Goal: Information Seeking & Learning: Learn about a topic

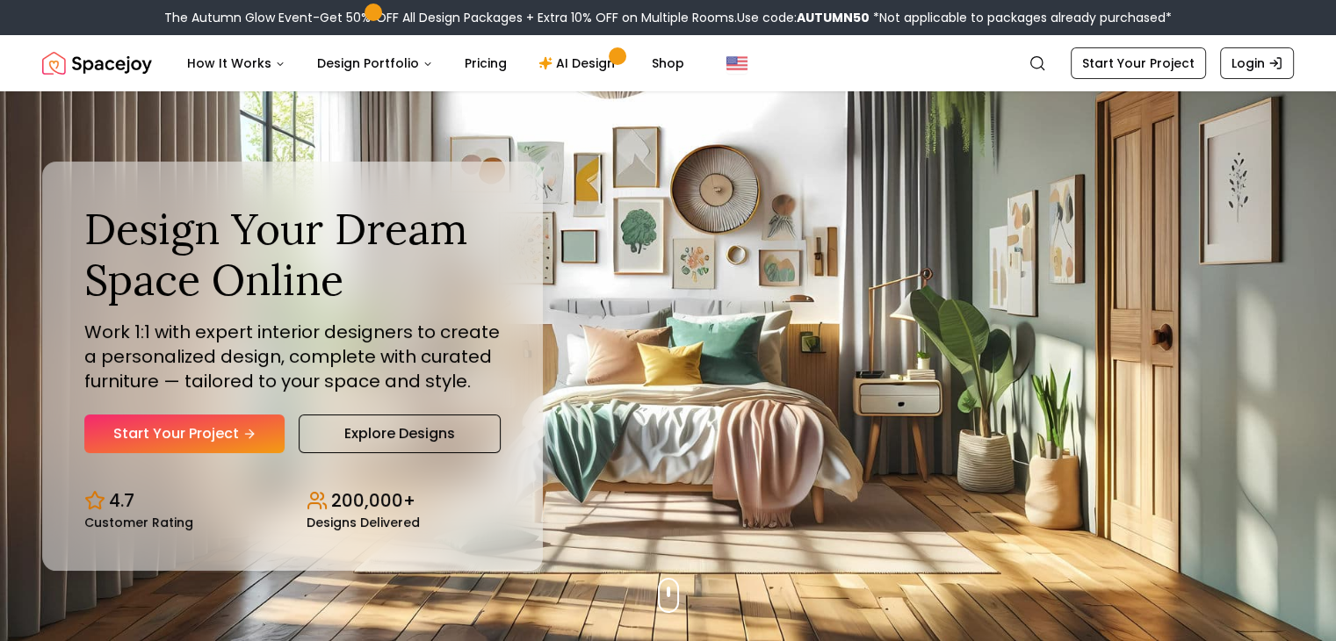
click at [843, 363] on div "Design Your Dream Space Online Work 1:1 with expert interior designers to creat…" at bounding box center [668, 366] width 1336 height 550
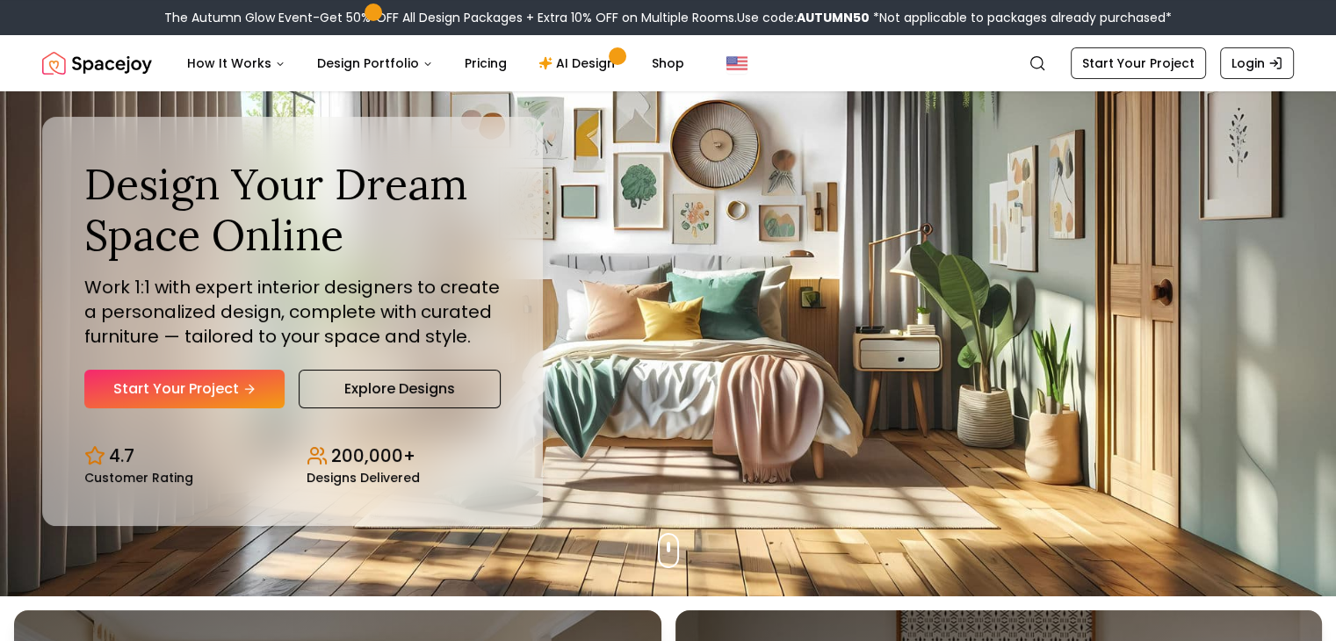
scroll to position [88, 0]
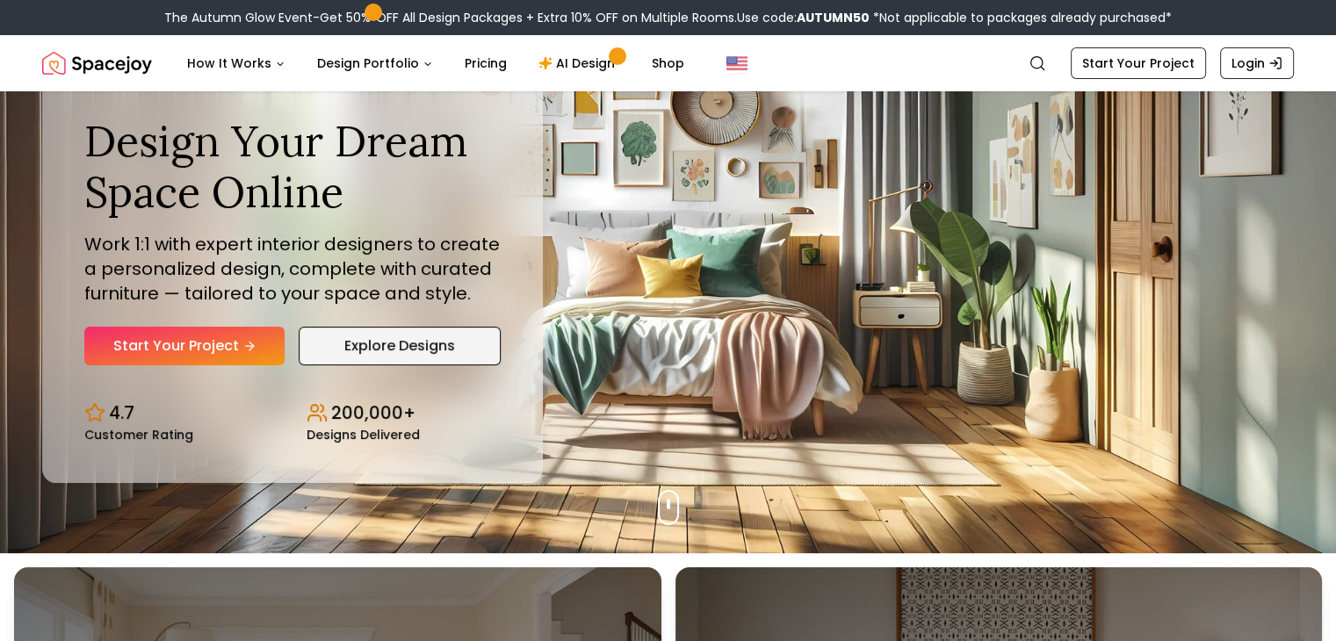
click at [346, 354] on link "Explore Designs" at bounding box center [400, 346] width 202 height 39
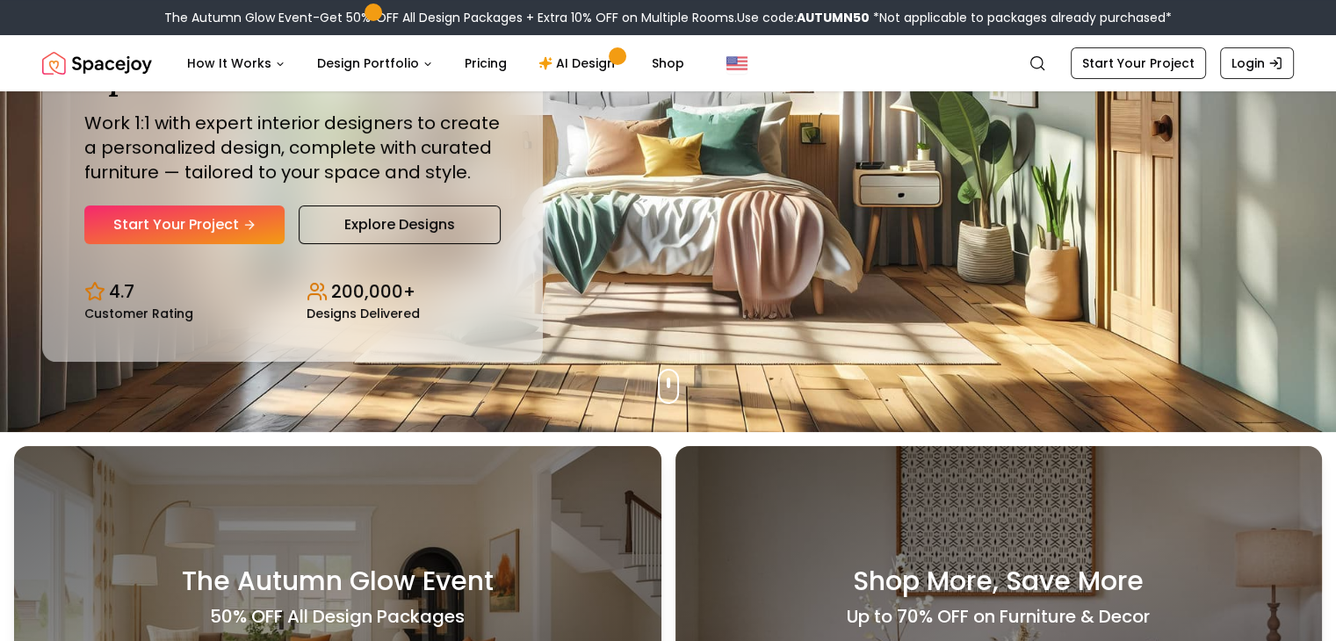
scroll to position [0, 0]
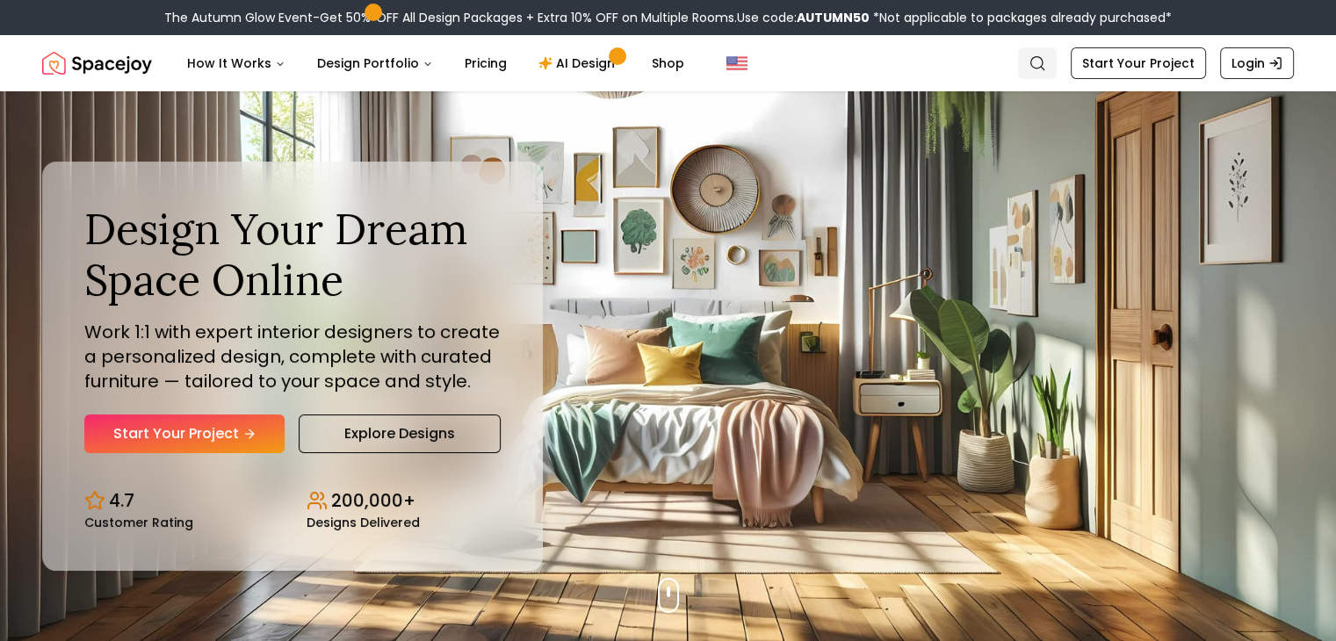
click at [1043, 62] on icon "Global" at bounding box center [1038, 63] width 18 height 18
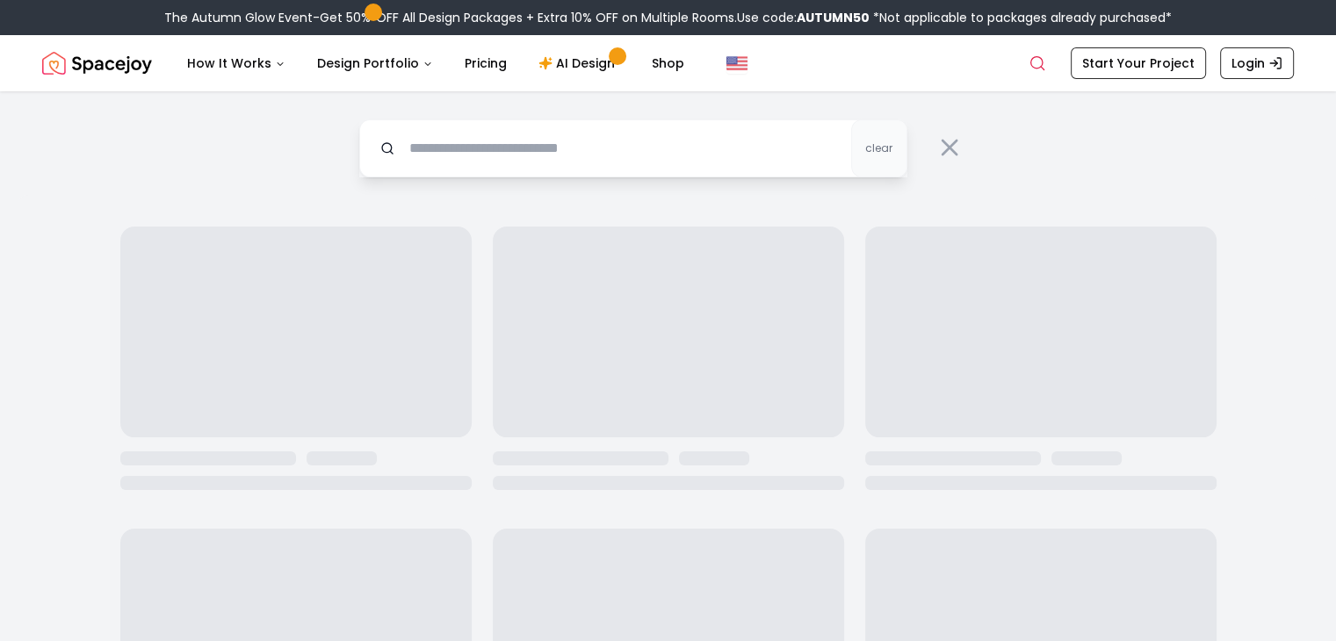
click at [677, 148] on input "text" at bounding box center [633, 148] width 548 height 58
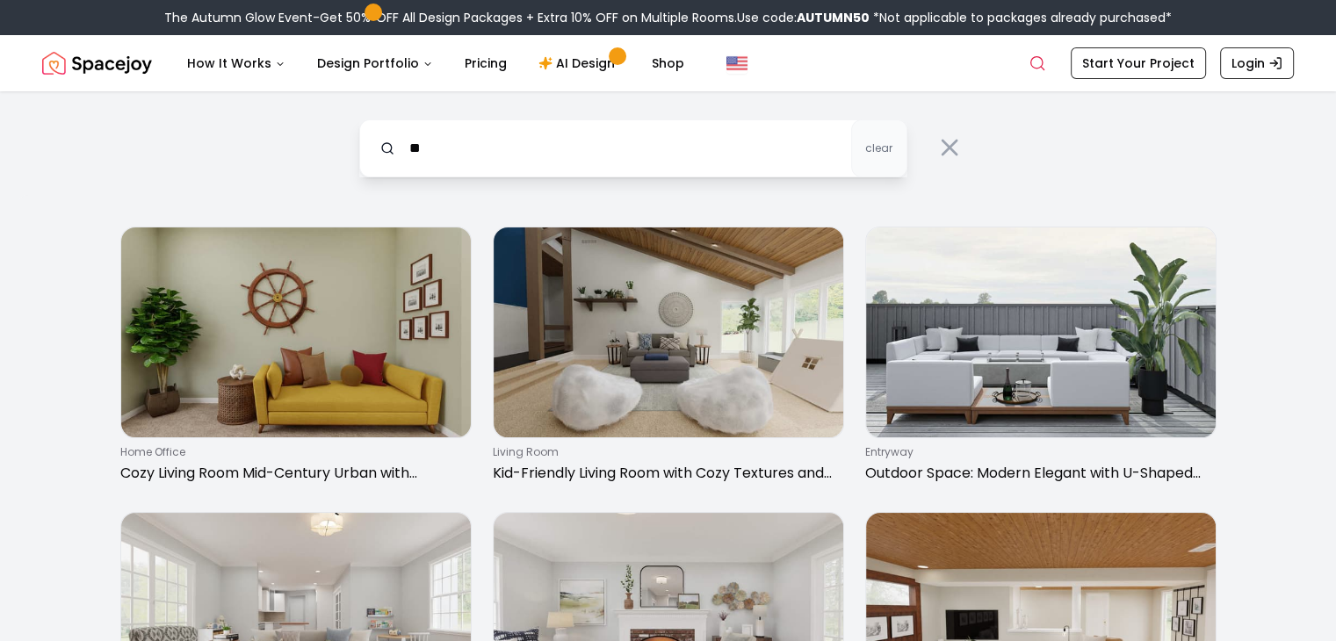
type input "*"
type input "***"
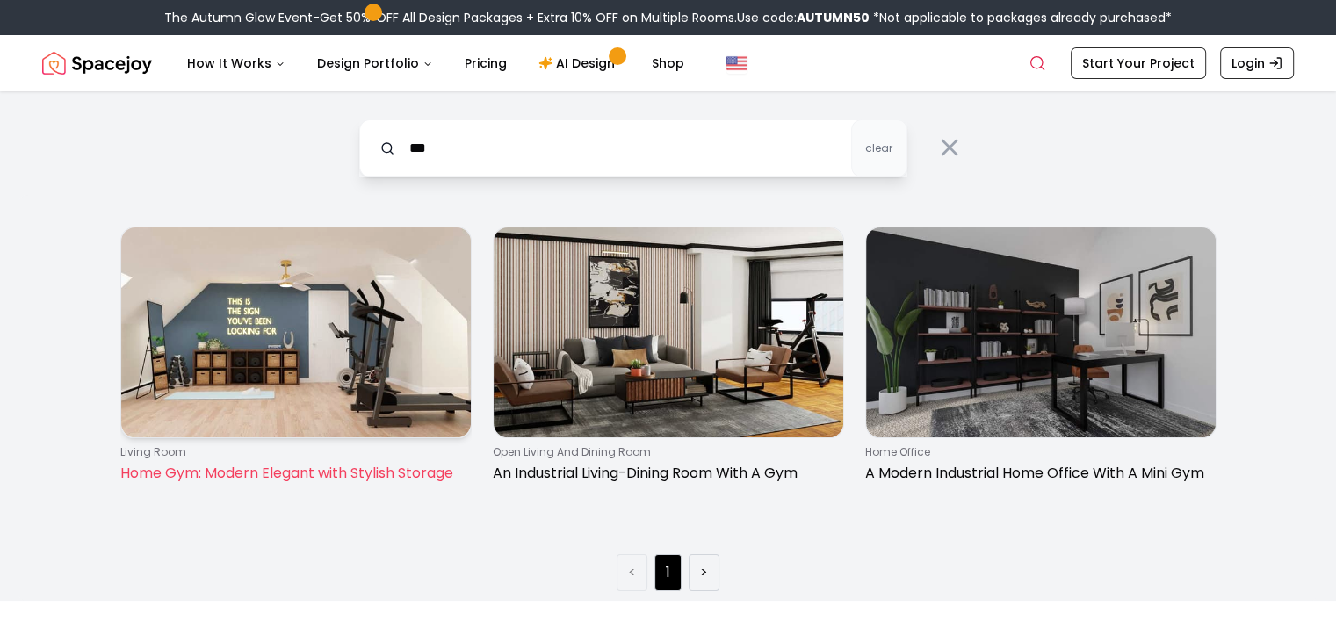
click at [322, 310] on img at bounding box center [296, 333] width 350 height 210
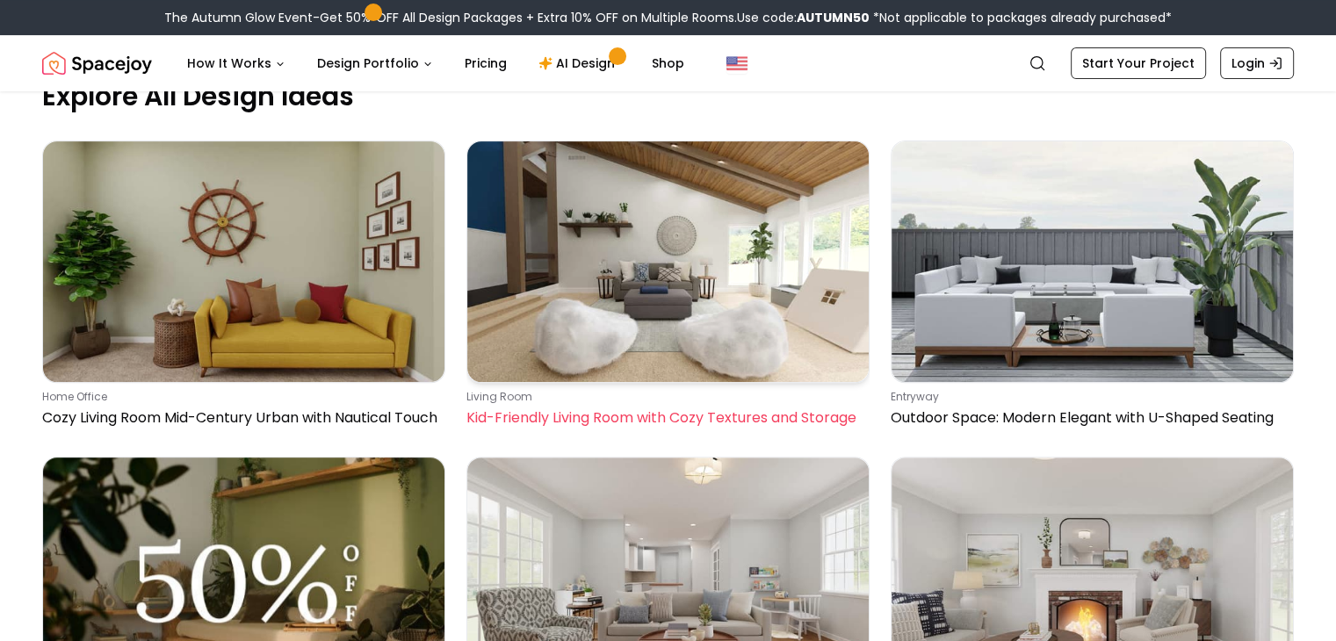
scroll to position [914, 0]
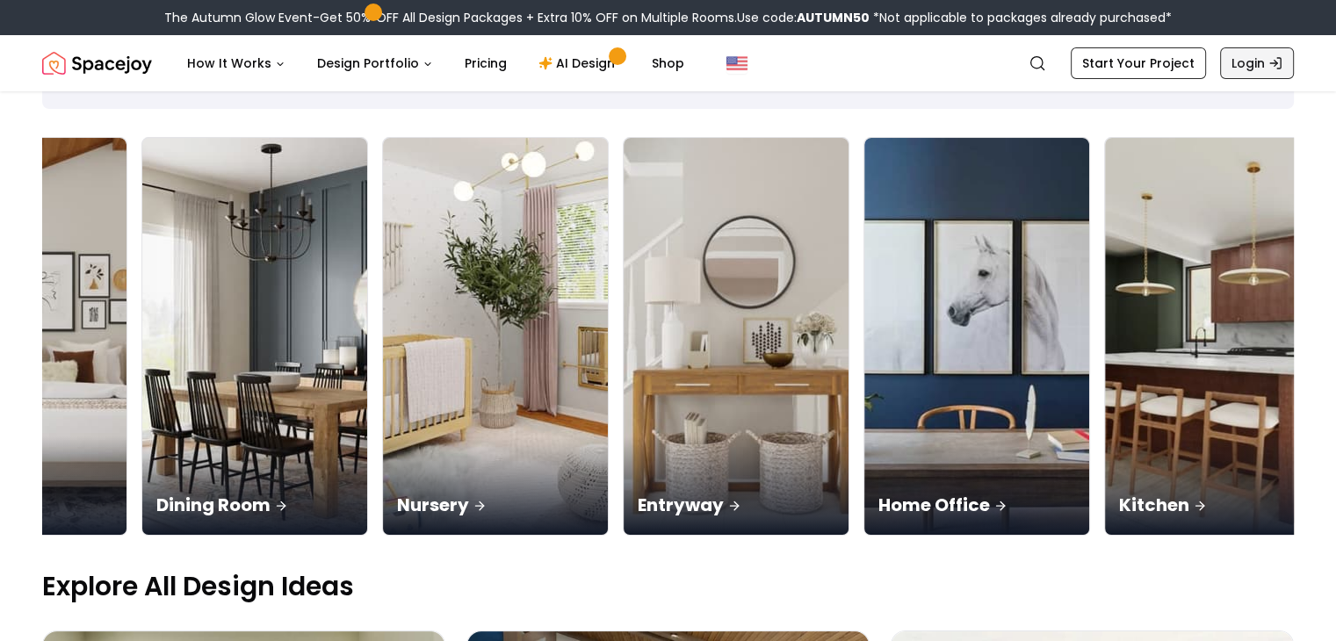
click at [1258, 58] on link "Login" at bounding box center [1257, 63] width 74 height 32
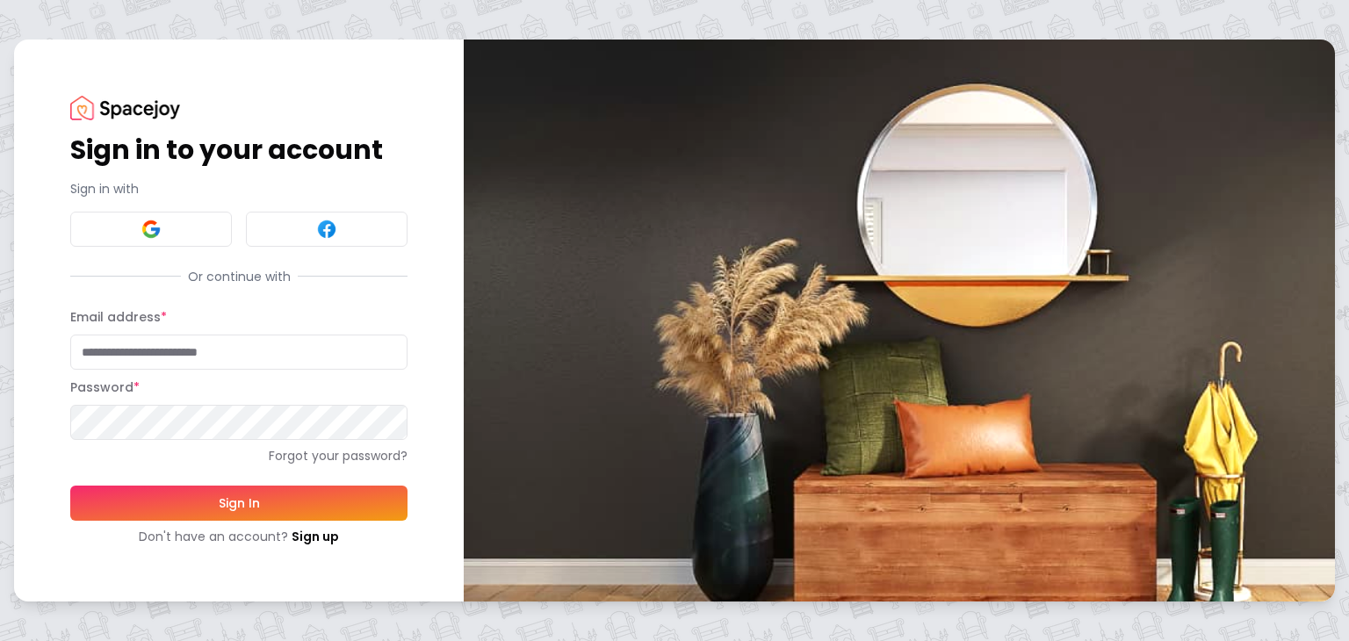
click at [169, 224] on button at bounding box center [151, 229] width 162 height 35
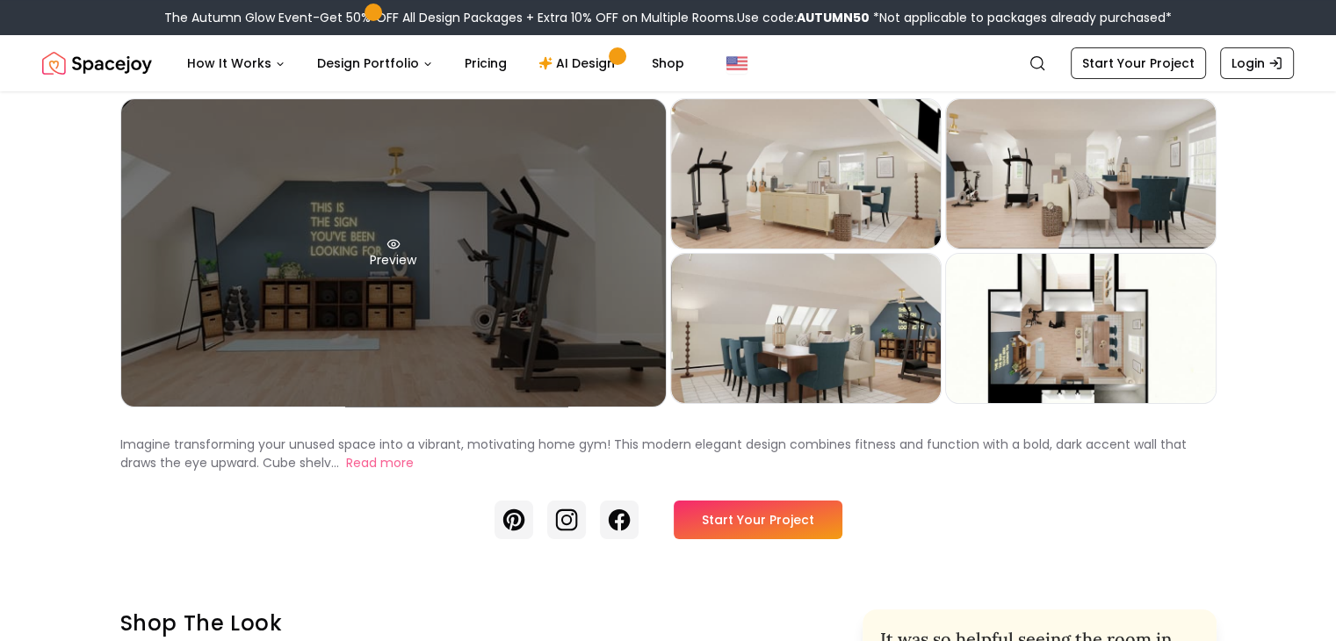
scroll to position [176, 0]
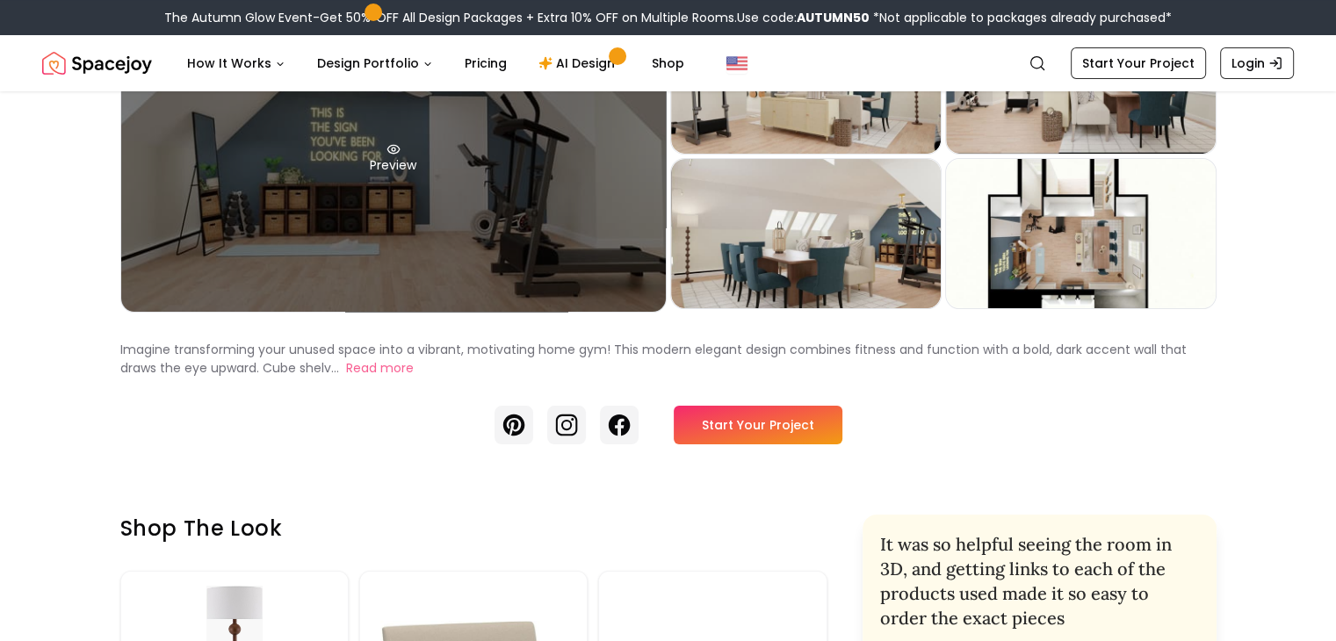
click at [524, 260] on div "Preview" at bounding box center [393, 158] width 545 height 308
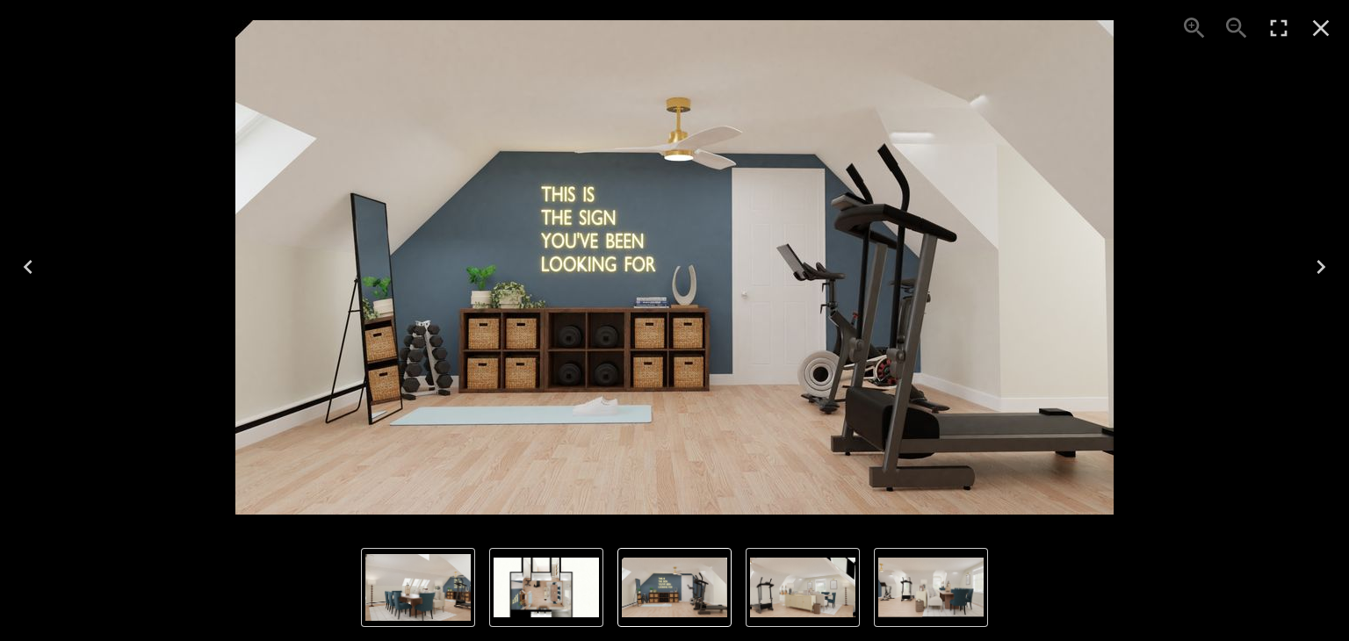
click at [1324, 266] on icon "Next" at bounding box center [1321, 267] width 9 height 14
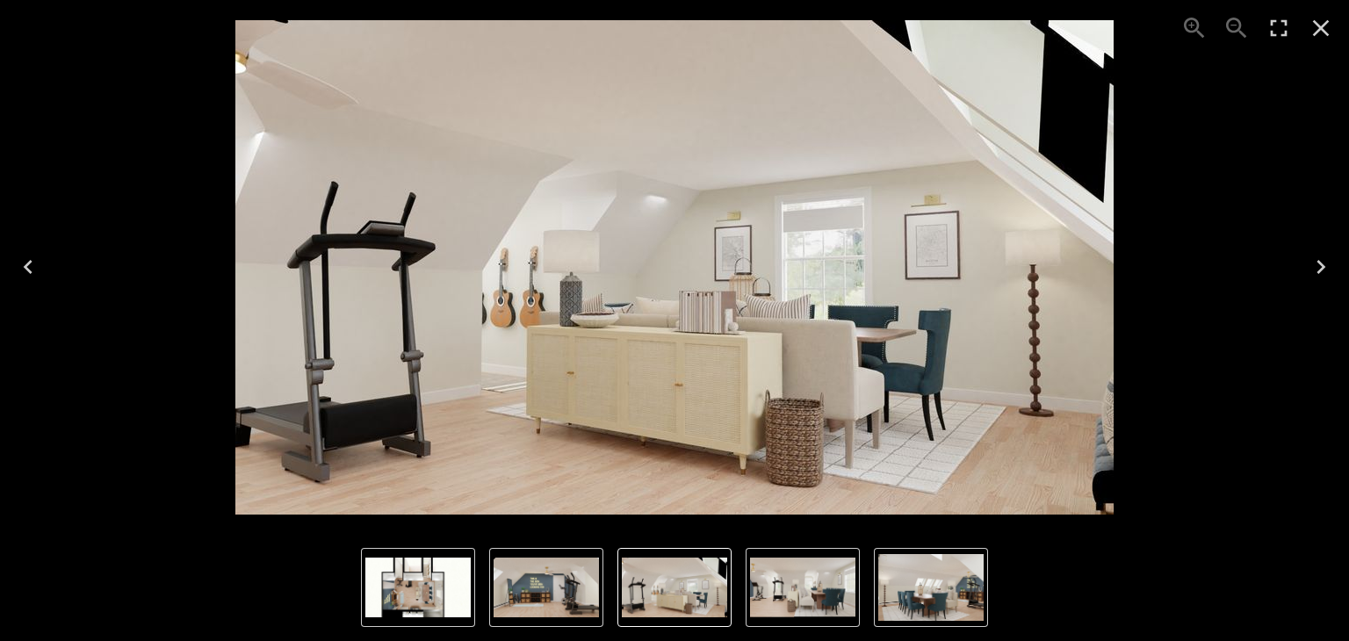
click at [1324, 266] on icon "Next" at bounding box center [1321, 267] width 9 height 14
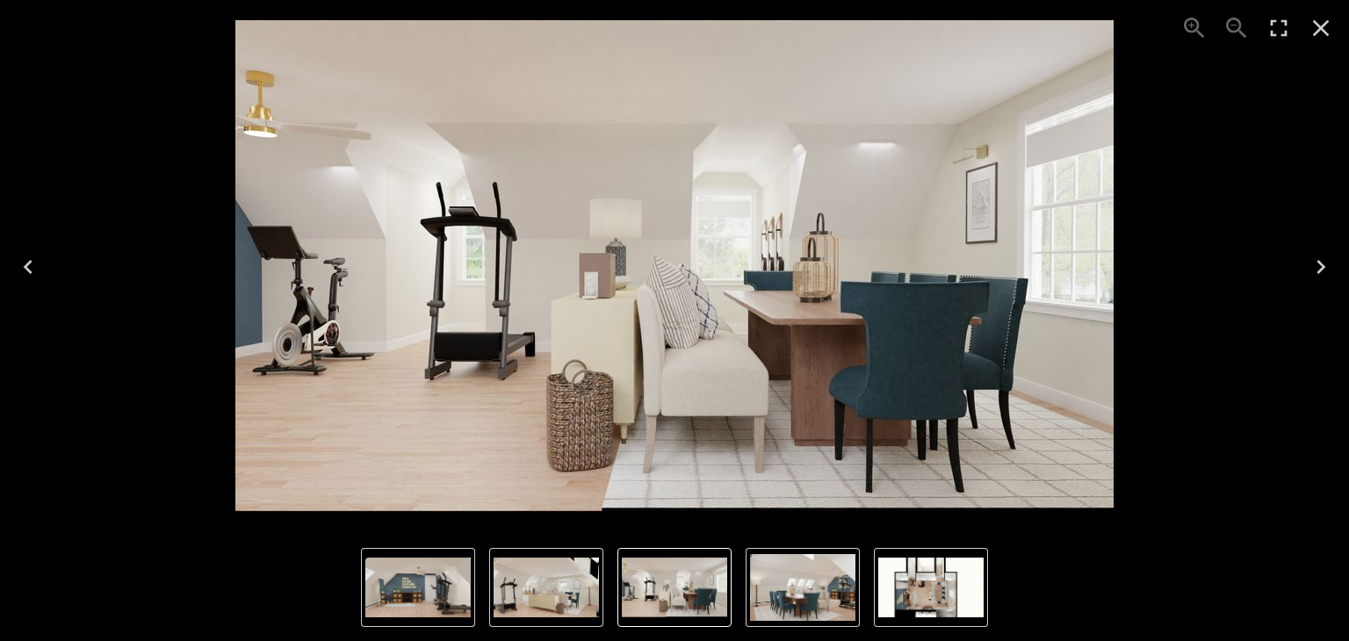
click at [1324, 266] on icon "Next" at bounding box center [1321, 267] width 9 height 14
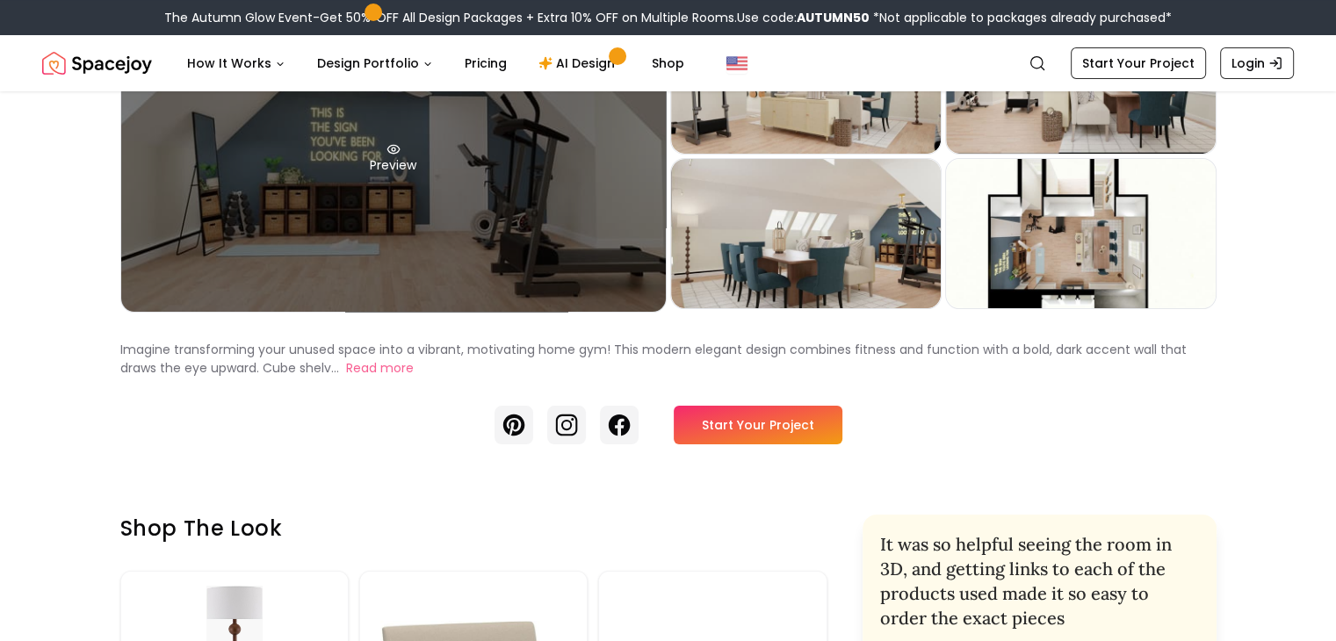
scroll to position [0, 0]
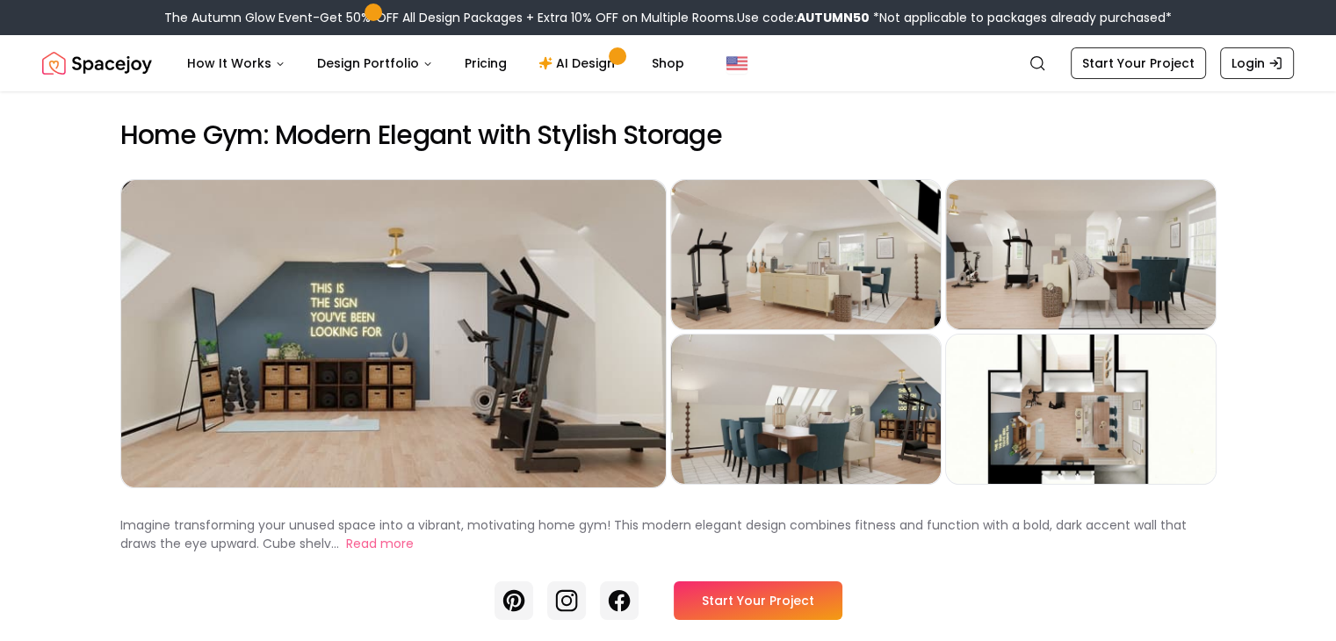
click at [91, 54] on img "Spacejoy" at bounding box center [97, 63] width 110 height 35
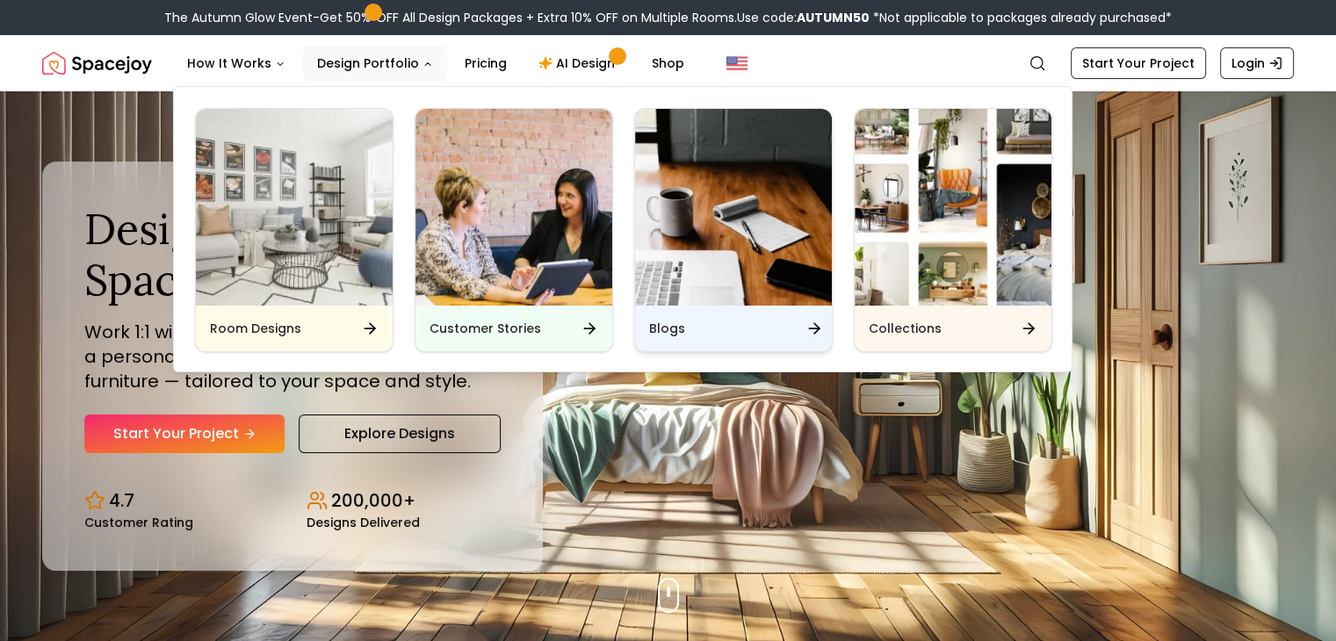
click at [792, 331] on div "Blogs" at bounding box center [733, 329] width 197 height 46
